Goal: Task Accomplishment & Management: Manage account settings

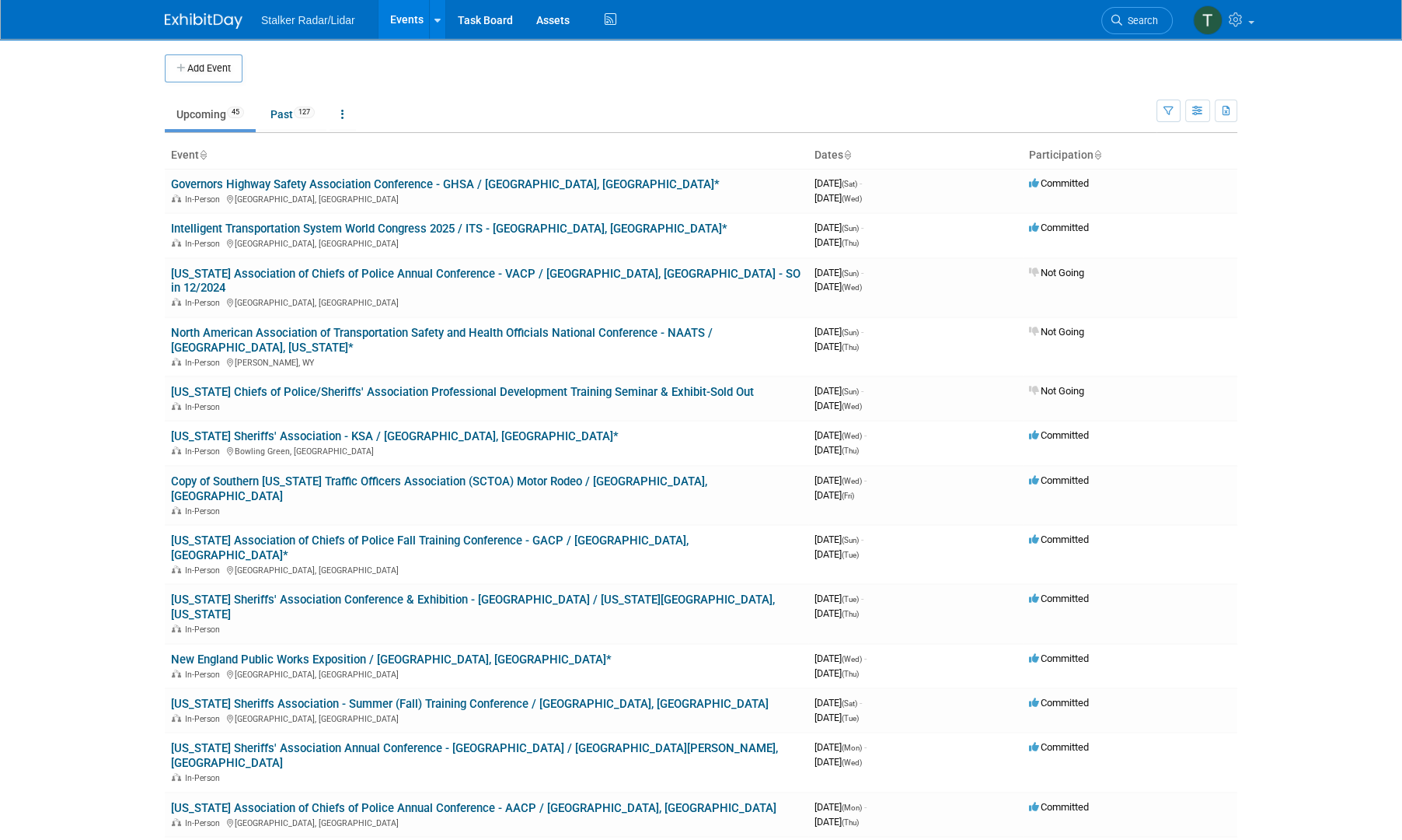
click at [374, 180] on link "Governors Highway Safety Association Conference - GHSA / [GEOGRAPHIC_DATA], [GE…" at bounding box center [446, 184] width 548 height 14
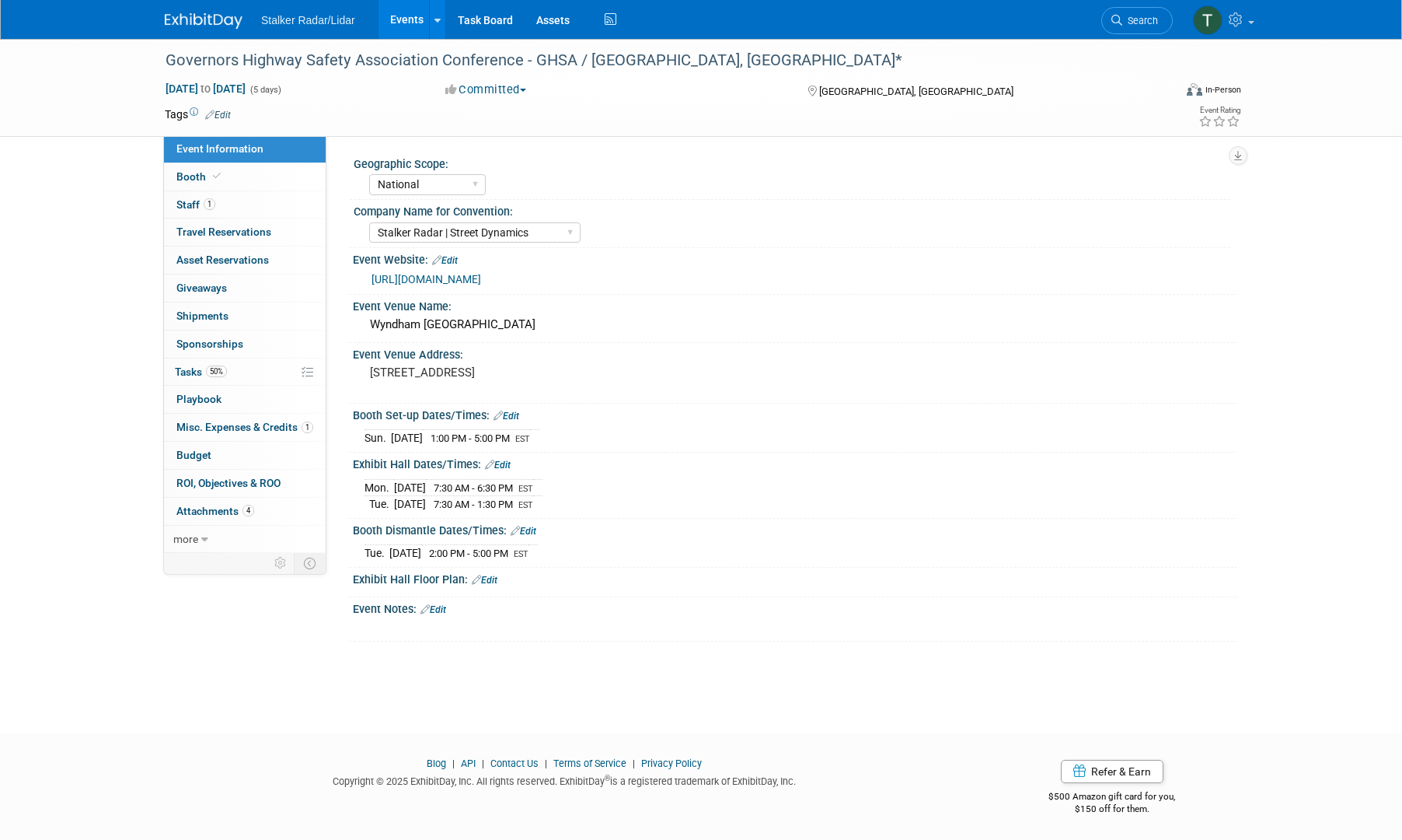
select select "National"
select select "Stalker Radar | Street Dynamics"
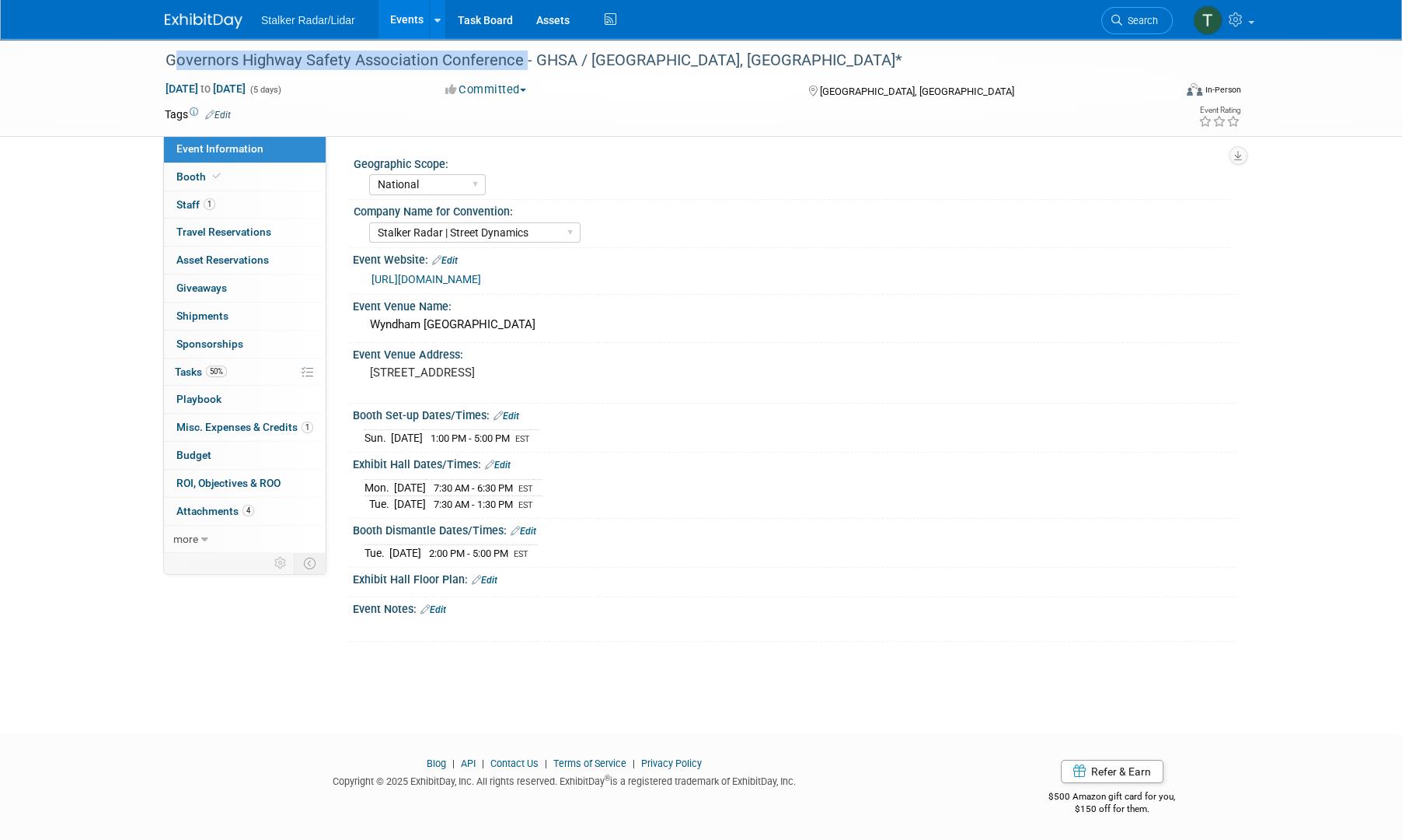
drag, startPoint x: 520, startPoint y: 62, endPoint x: 163, endPoint y: 51, distance: 357.2
click at [163, 51] on div "Governors Highway Safety Association Conference - GHSA / [GEOGRAPHIC_DATA], [GE…" at bounding box center [654, 60] width 989 height 28
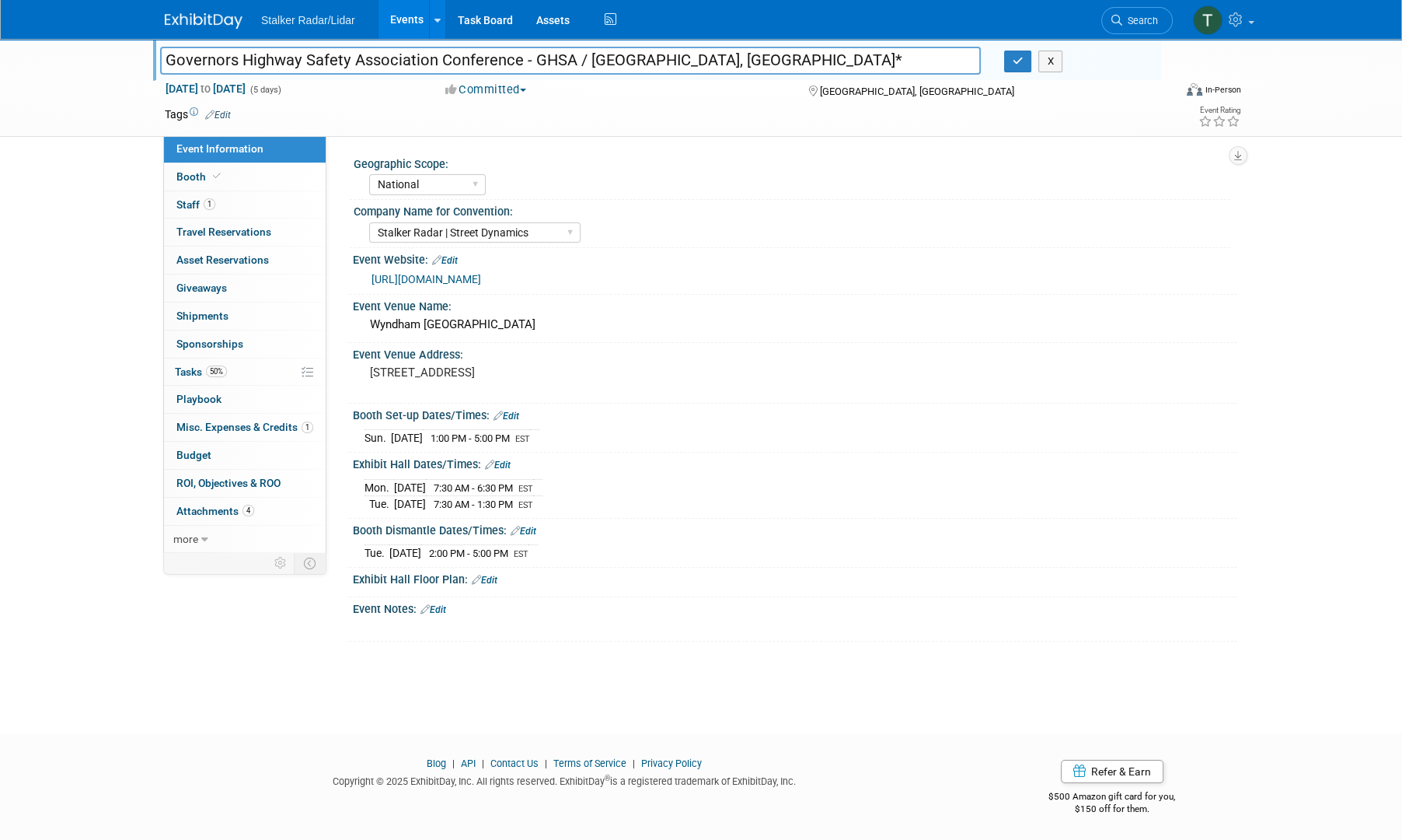
drag, startPoint x: 520, startPoint y: 64, endPoint x: 158, endPoint y: 63, distance: 362.0
click at [158, 63] on div "Governors Highway Safety Association Conference - GHSA / [GEOGRAPHIC_DATA], [GE…" at bounding box center [570, 63] width 844 height 23
click at [1020, 64] on icon "button" at bounding box center [1018, 61] width 11 height 11
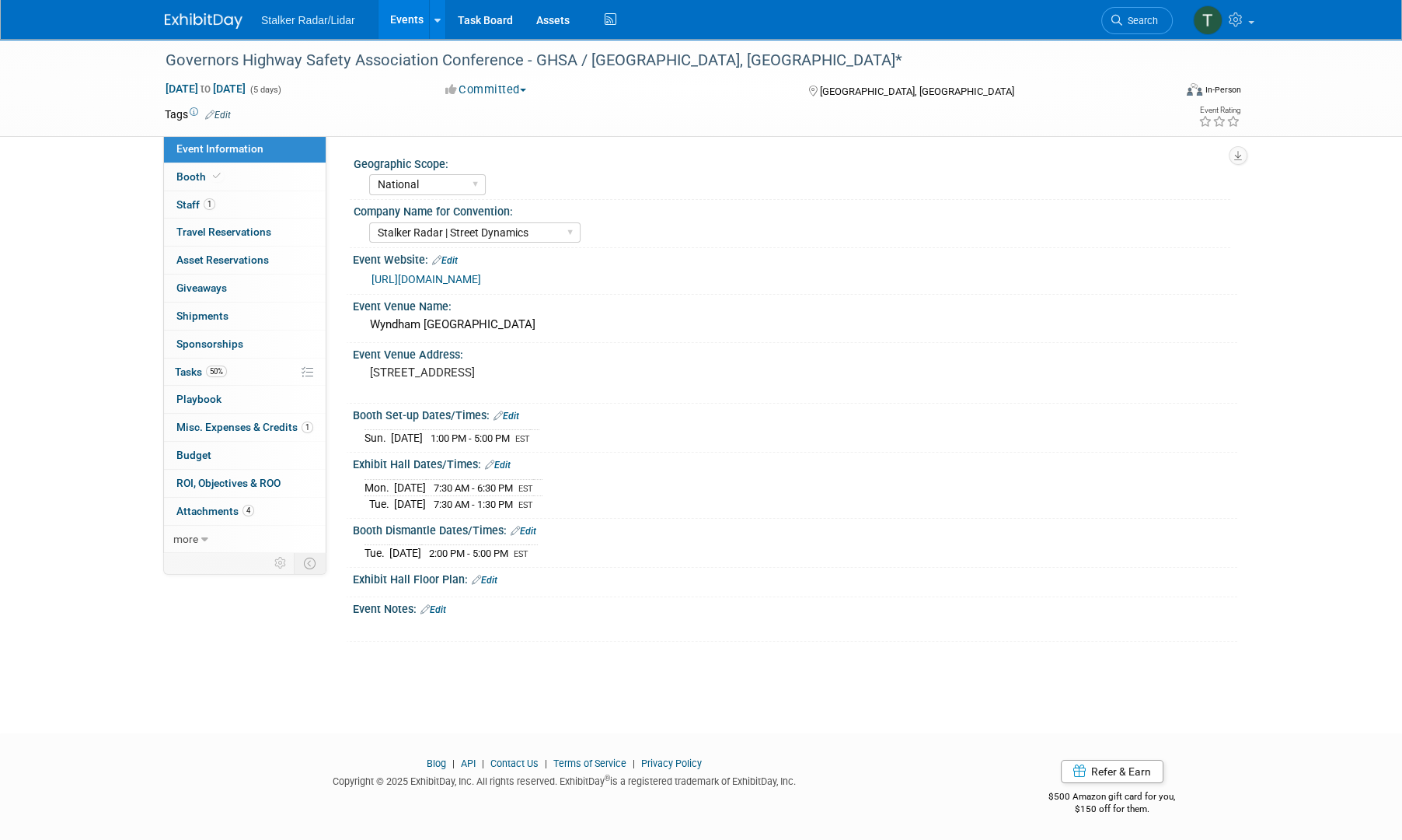
click at [441, 274] on link "https://www.ghsameeting.org/" at bounding box center [426, 279] width 110 height 13
click at [404, 16] on link "Events" at bounding box center [406, 19] width 57 height 38
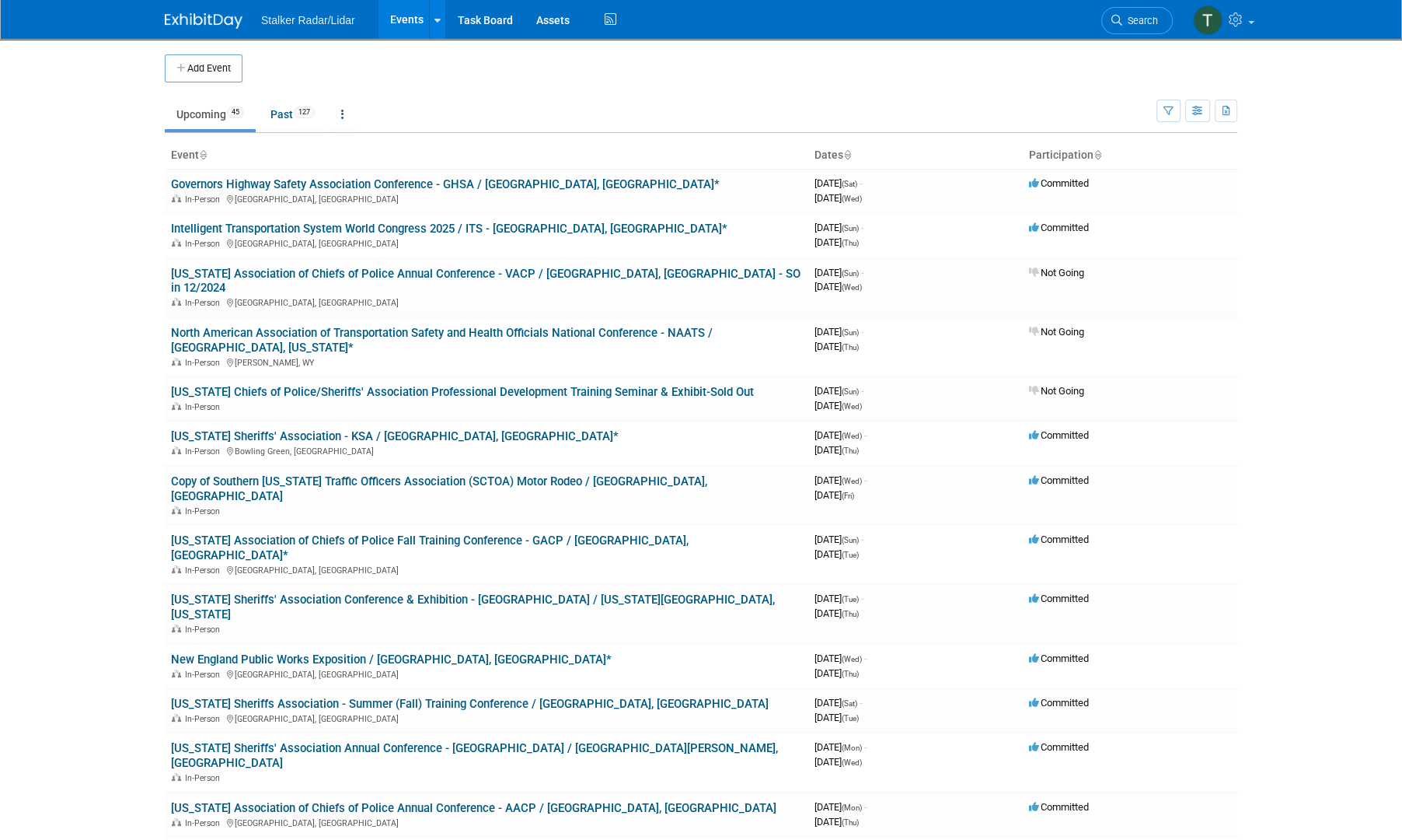
click at [273, 224] on link "Intelligent Transportation System World Congress 2025 / ITS - [GEOGRAPHIC_DATA]…" at bounding box center [449, 228] width 556 height 14
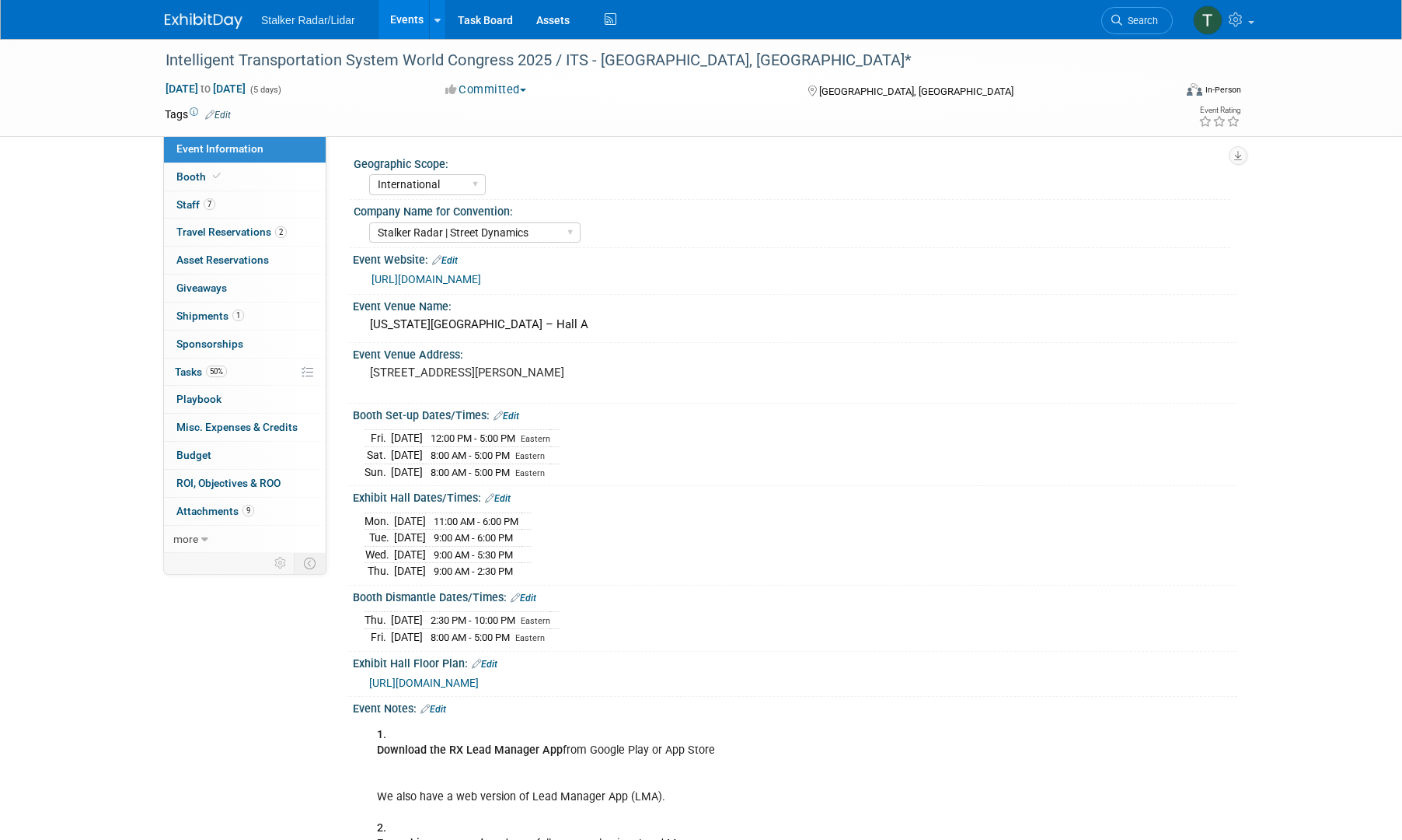
select select "International"
select select "Stalker Radar | Street Dynamics"
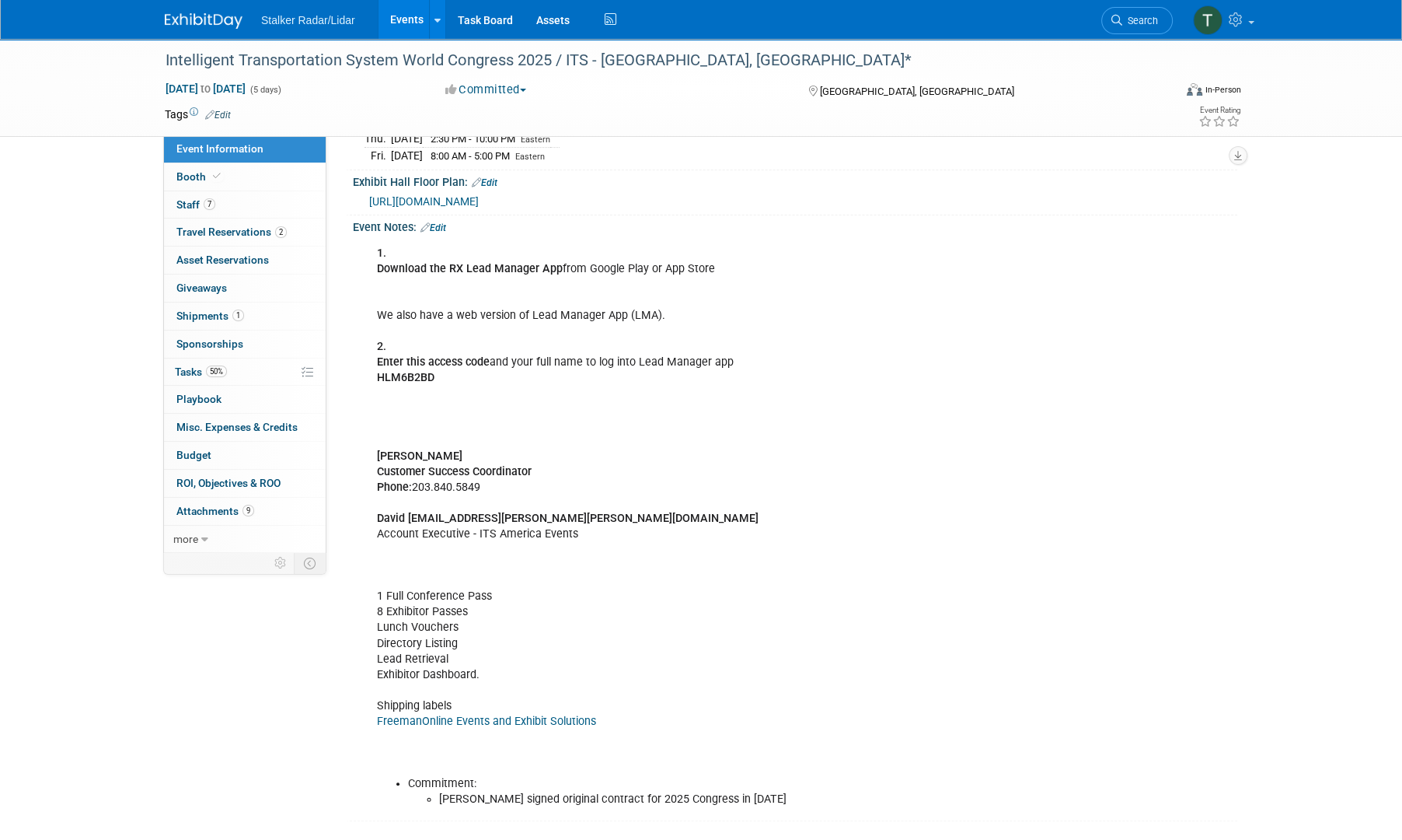
scroll to position [468, 0]
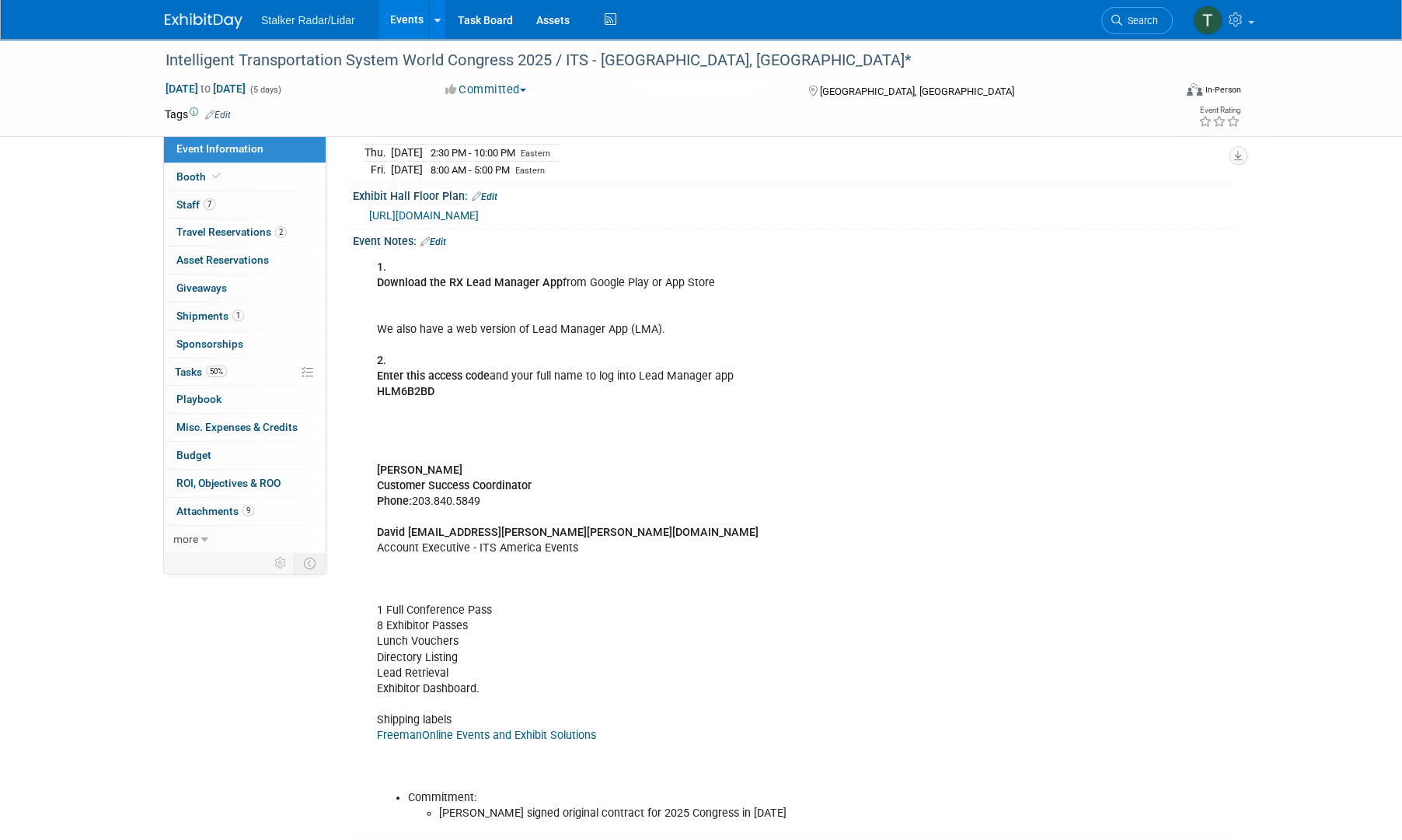
click at [221, 499] on link "9 Attachments 9" at bounding box center [244, 511] width 162 height 27
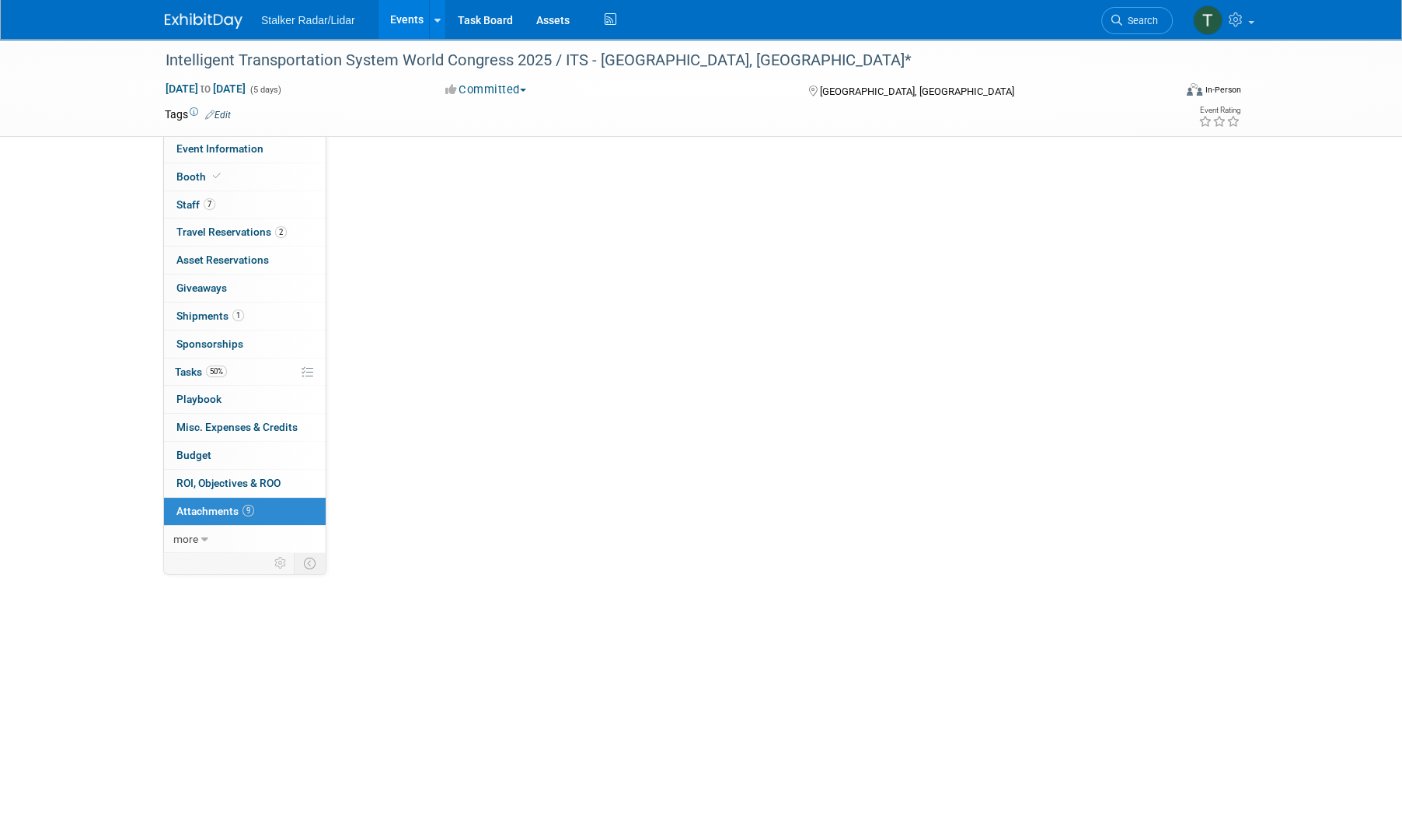
scroll to position [0, 0]
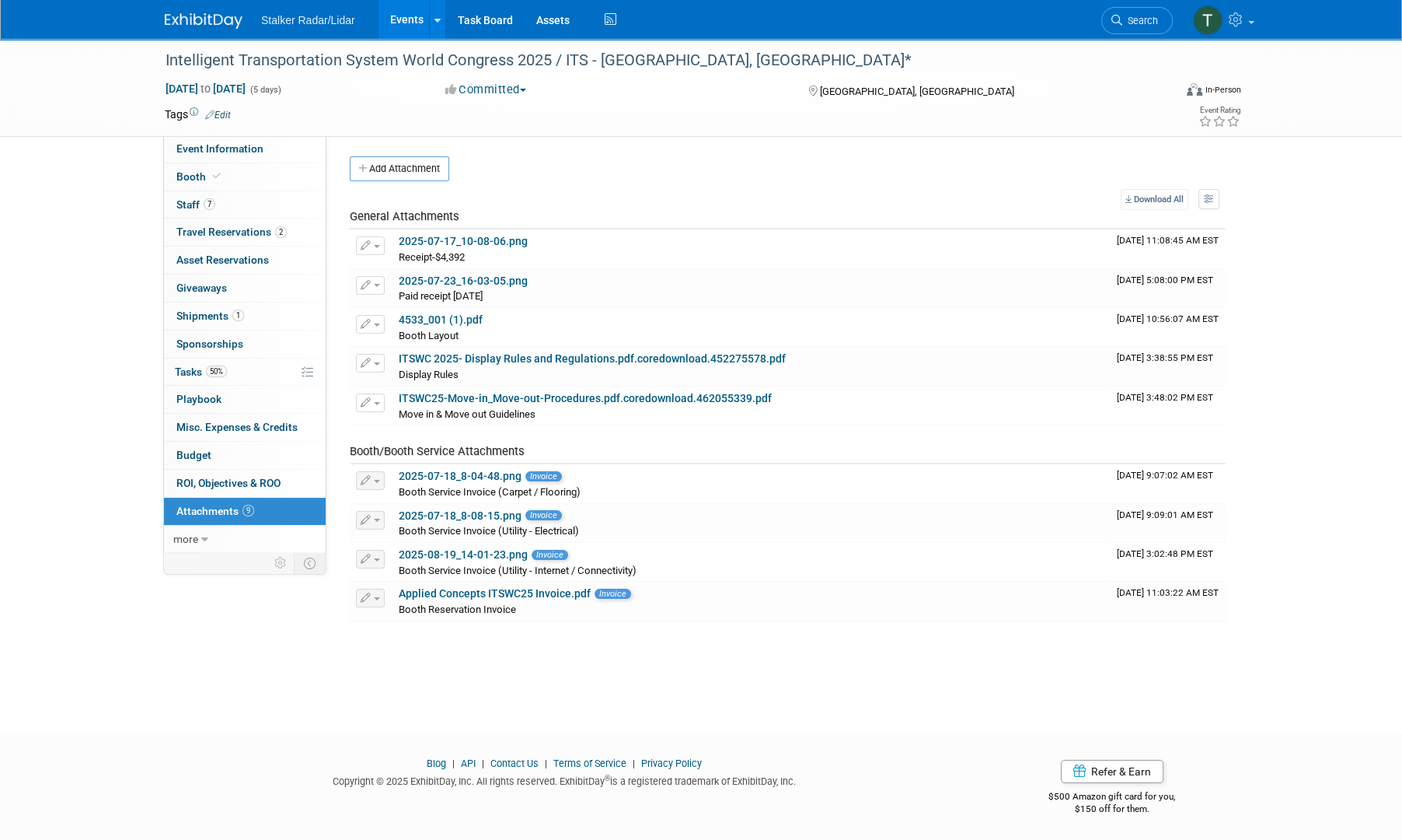
click at [210, 184] on link "Booth" at bounding box center [244, 177] width 162 height 27
